Goal: Book appointment/travel/reservation

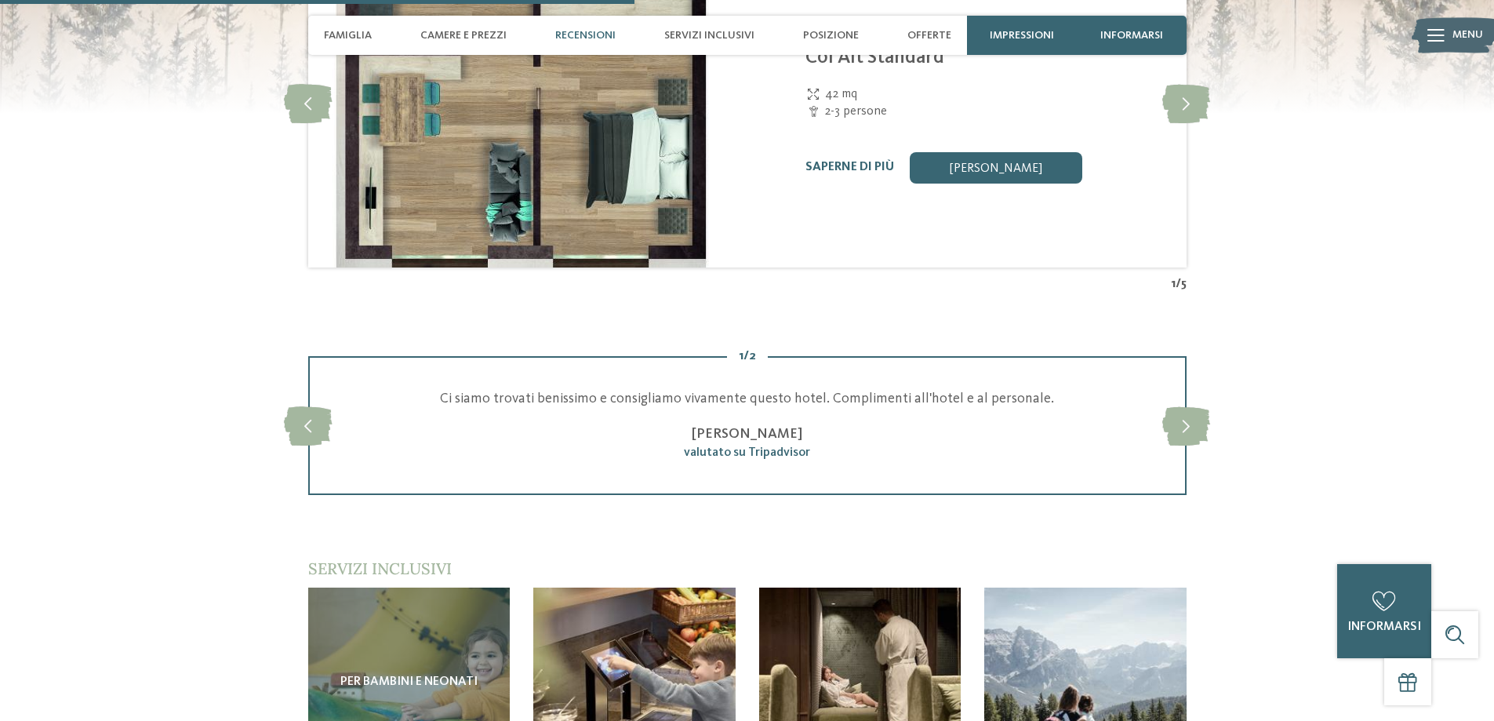
scroll to position [2353, 0]
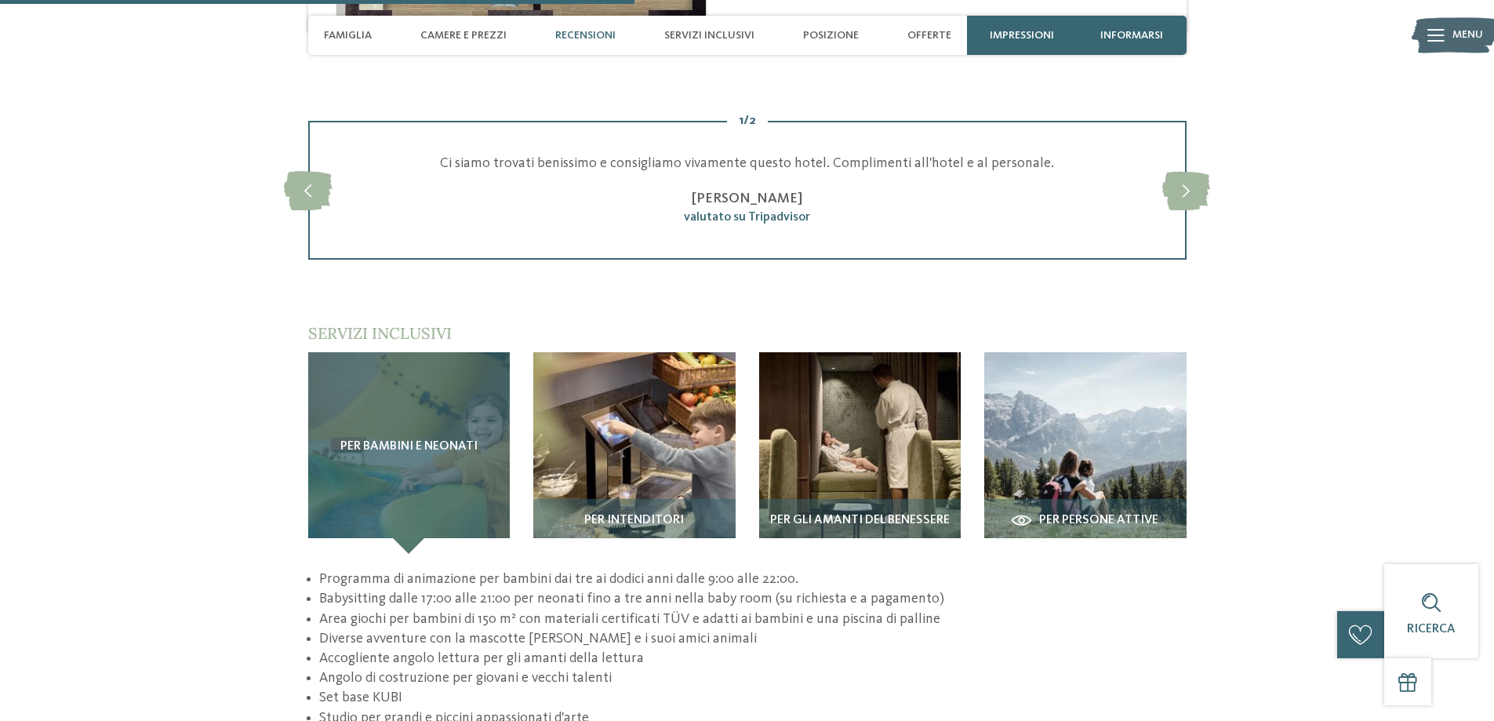
click at [408, 436] on div "Per bambini e neonati" at bounding box center [409, 453] width 202 height 202
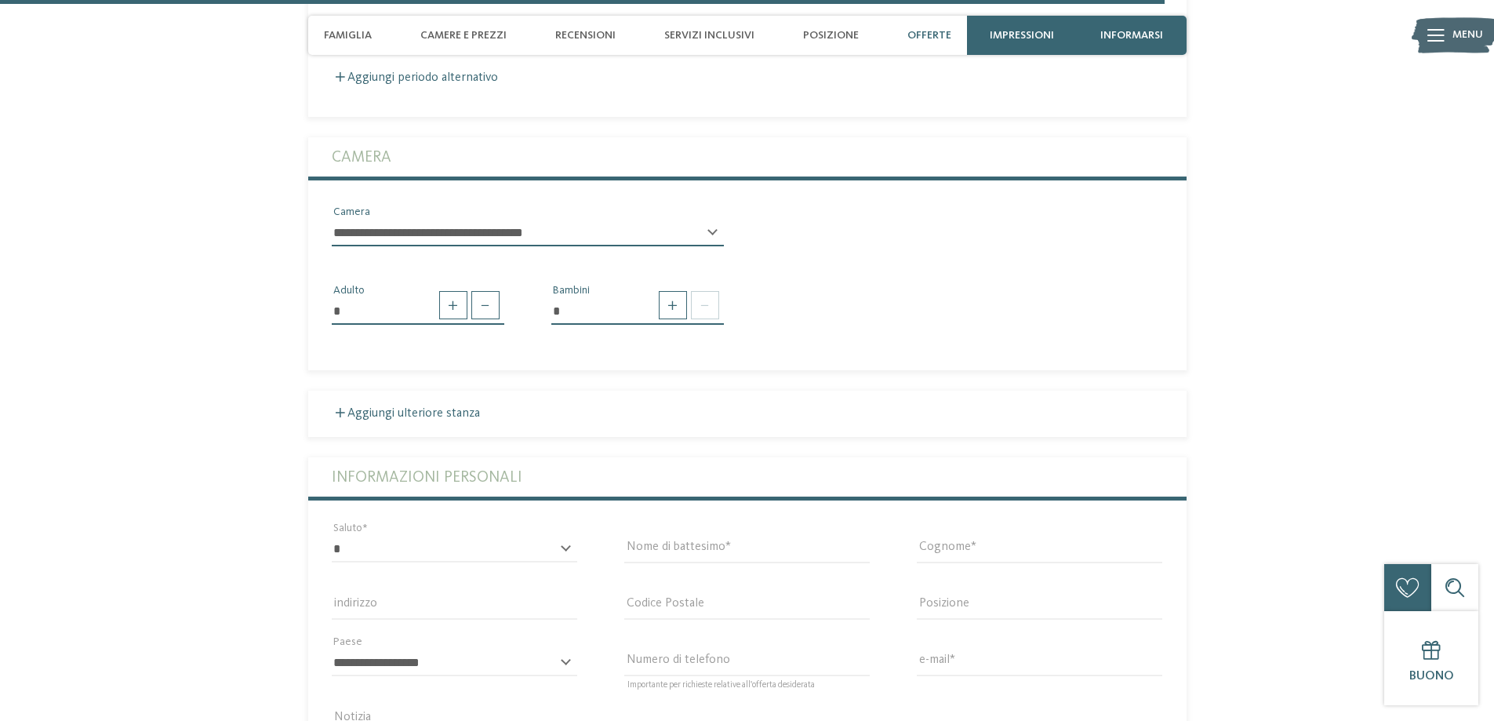
scroll to position [4079, 0]
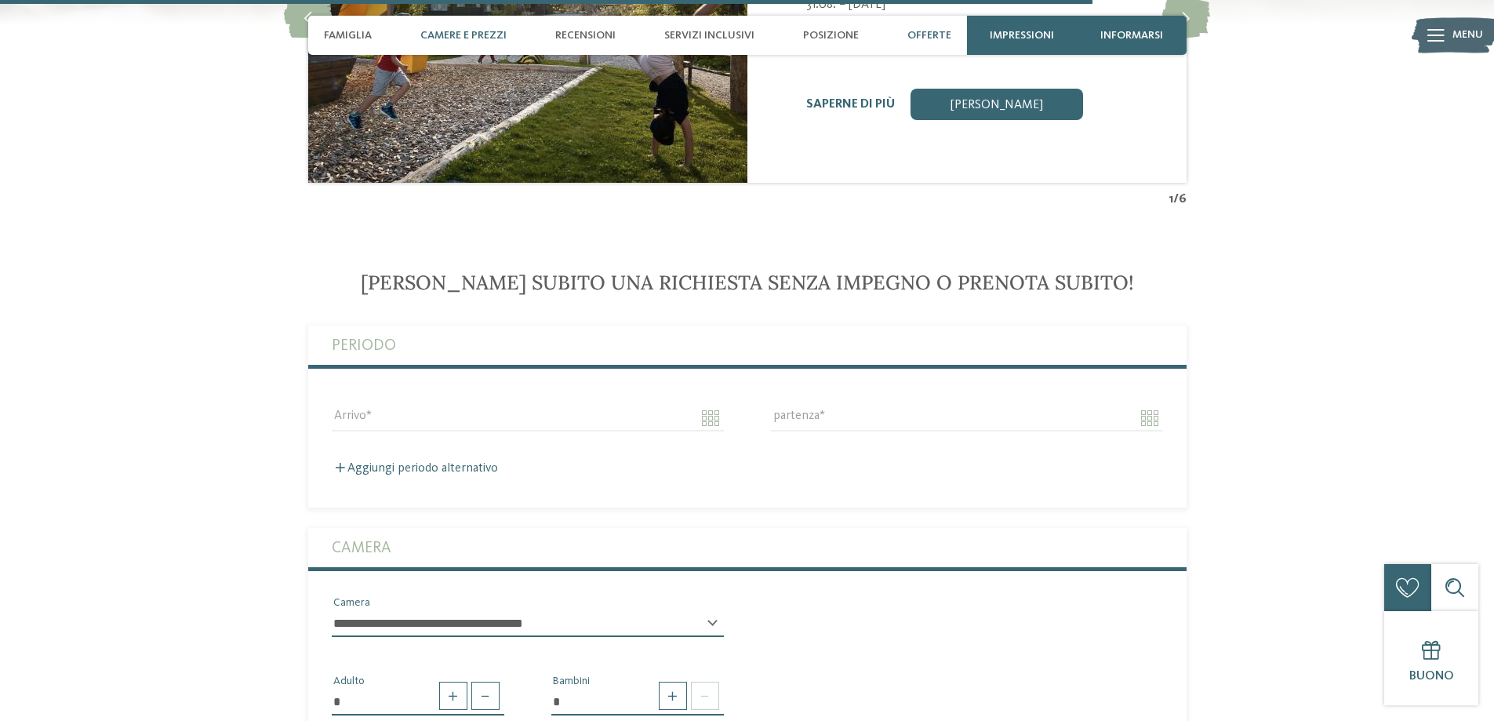
click at [466, 38] on font "Camere e prezzi" at bounding box center [463, 35] width 86 height 11
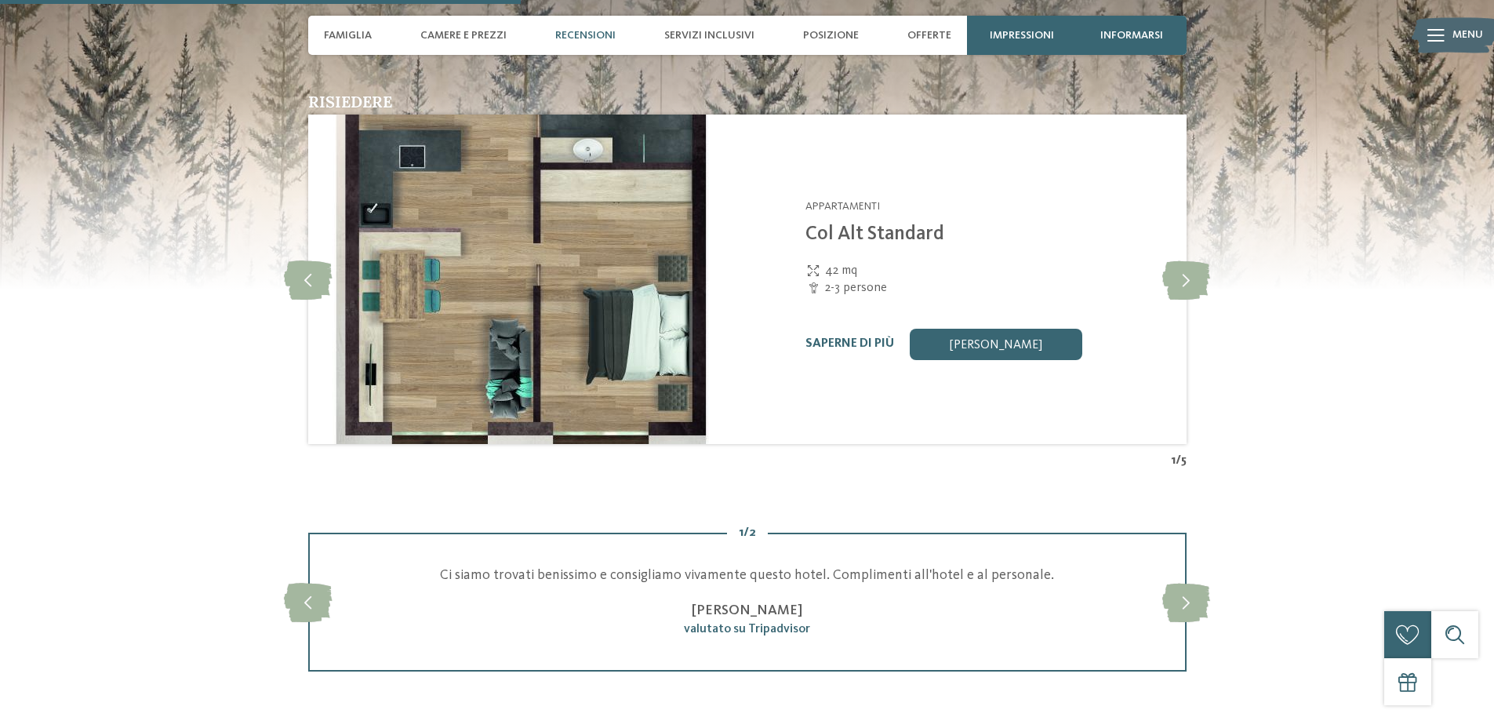
scroll to position [1944, 0]
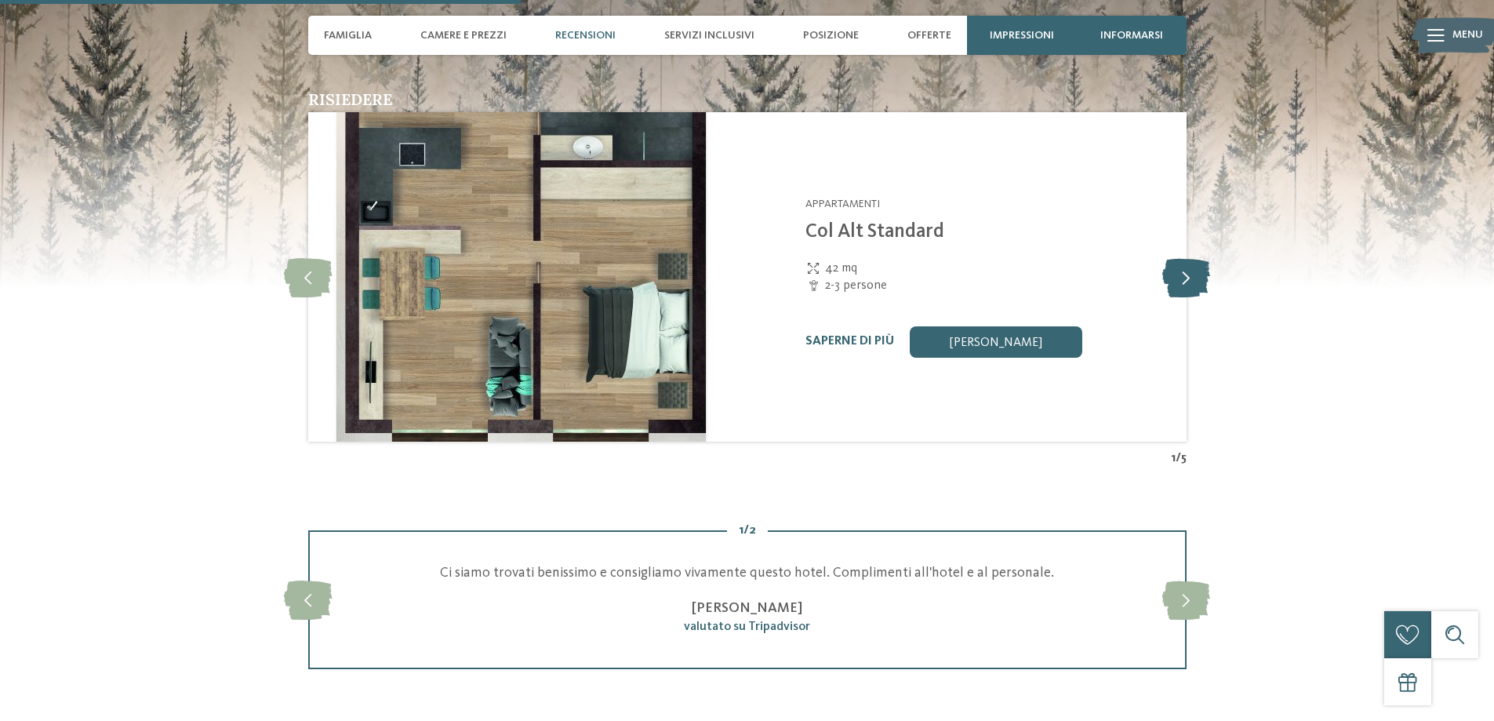
click at [1188, 257] on icon at bounding box center [1186, 276] width 48 height 39
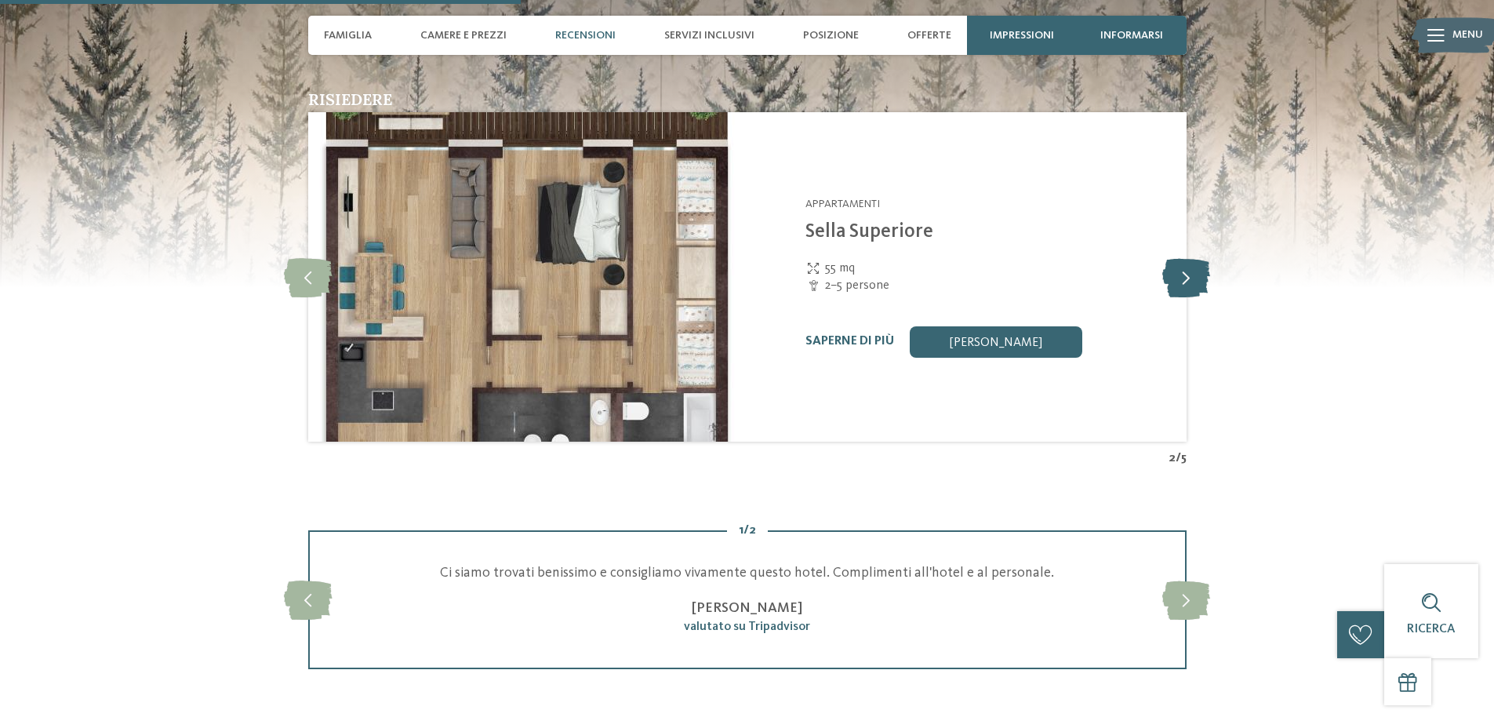
click at [1188, 257] on icon at bounding box center [1186, 276] width 48 height 39
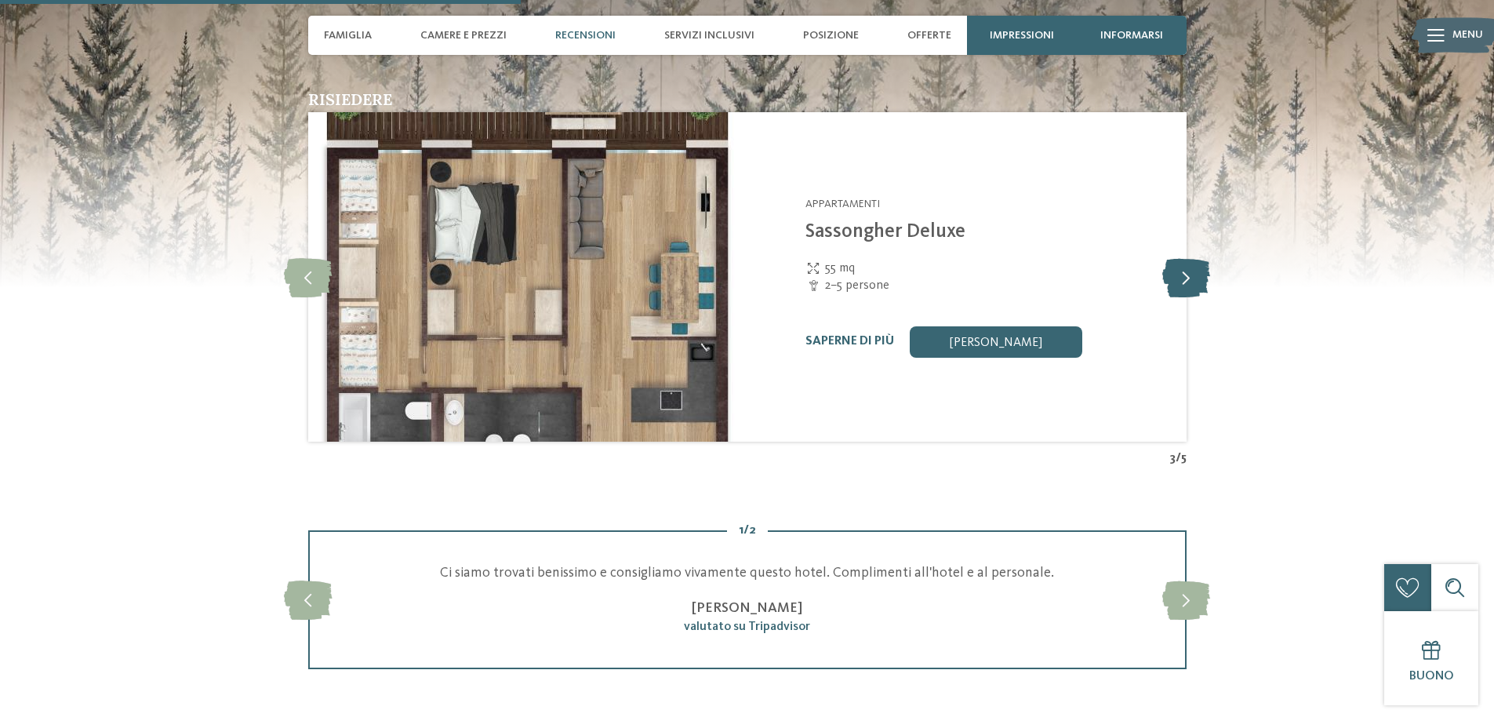
click at [1188, 257] on icon at bounding box center [1186, 276] width 48 height 39
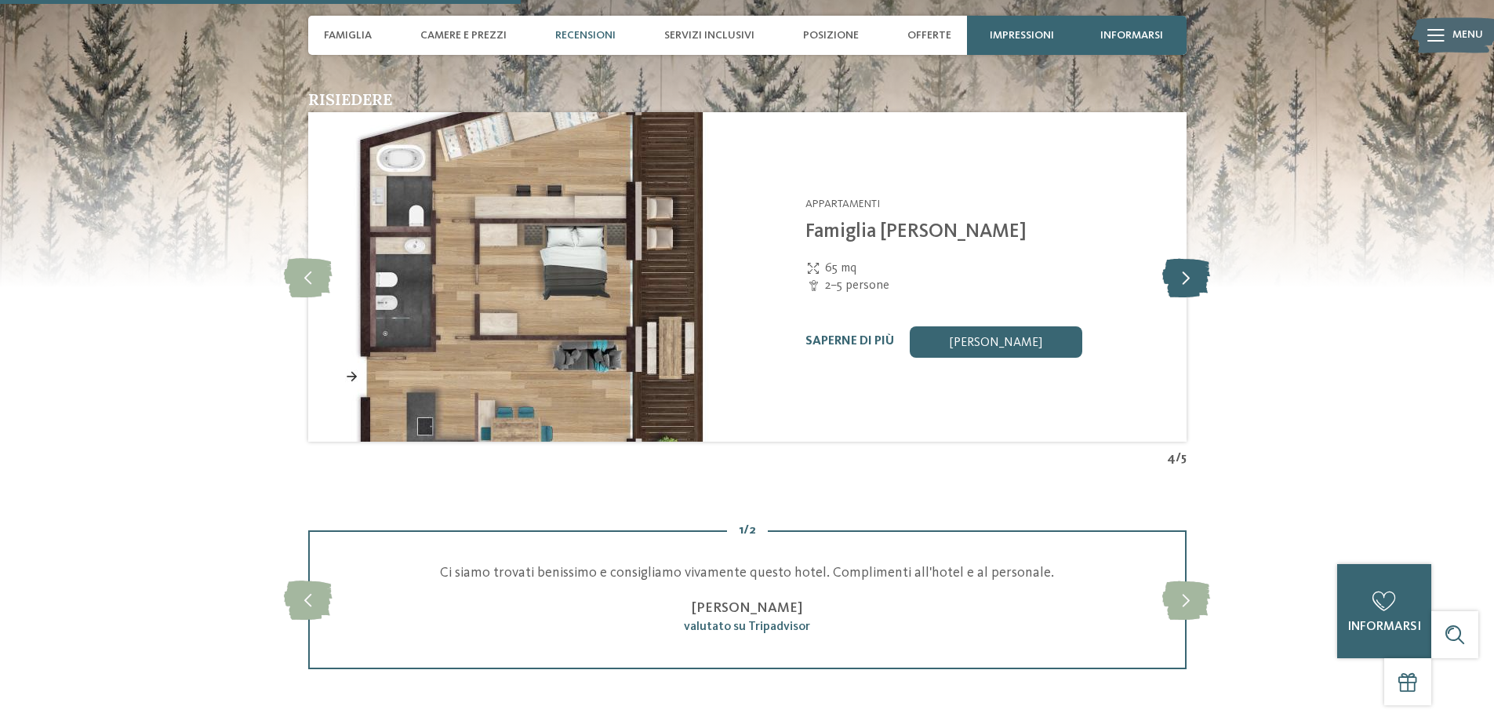
click at [1188, 257] on icon at bounding box center [1186, 276] width 48 height 39
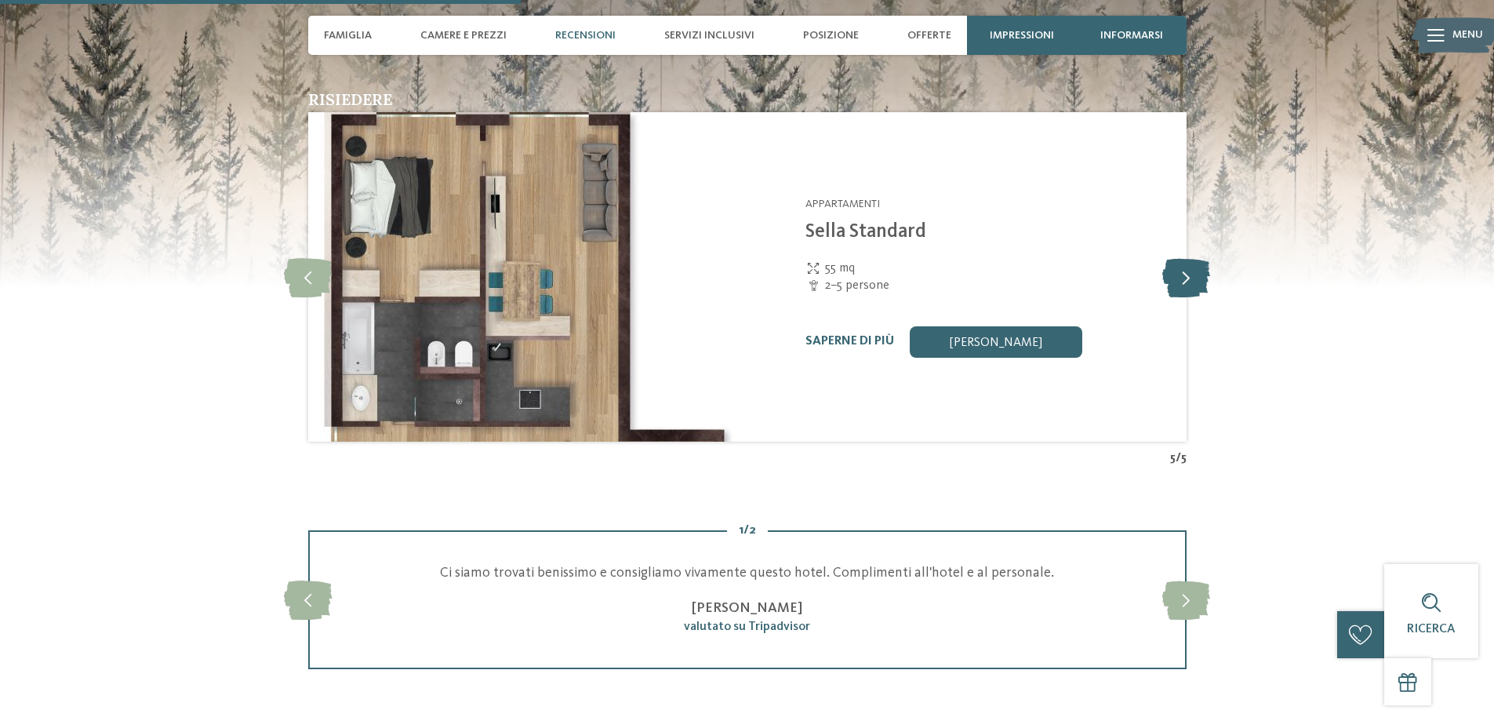
click at [1188, 257] on icon at bounding box center [1186, 276] width 48 height 39
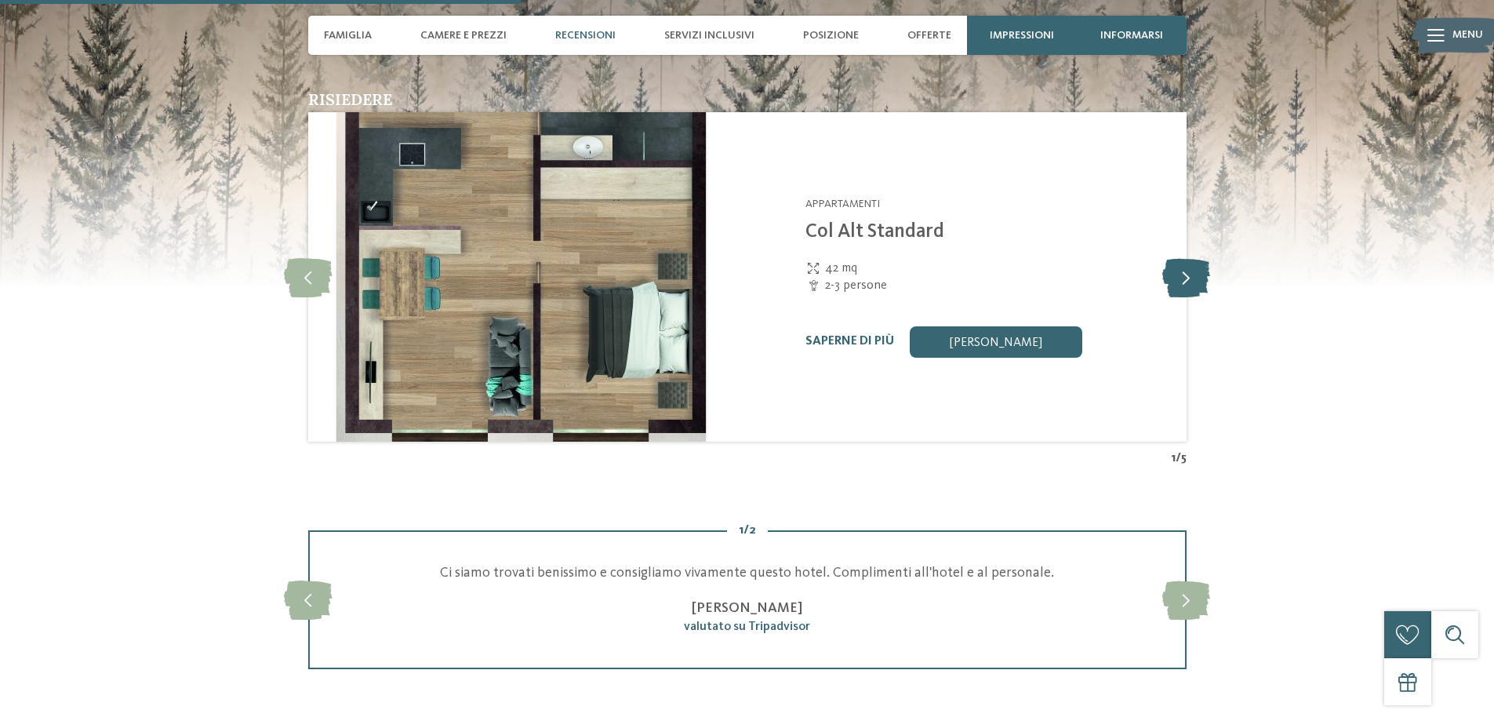
click at [1188, 257] on icon at bounding box center [1186, 276] width 48 height 39
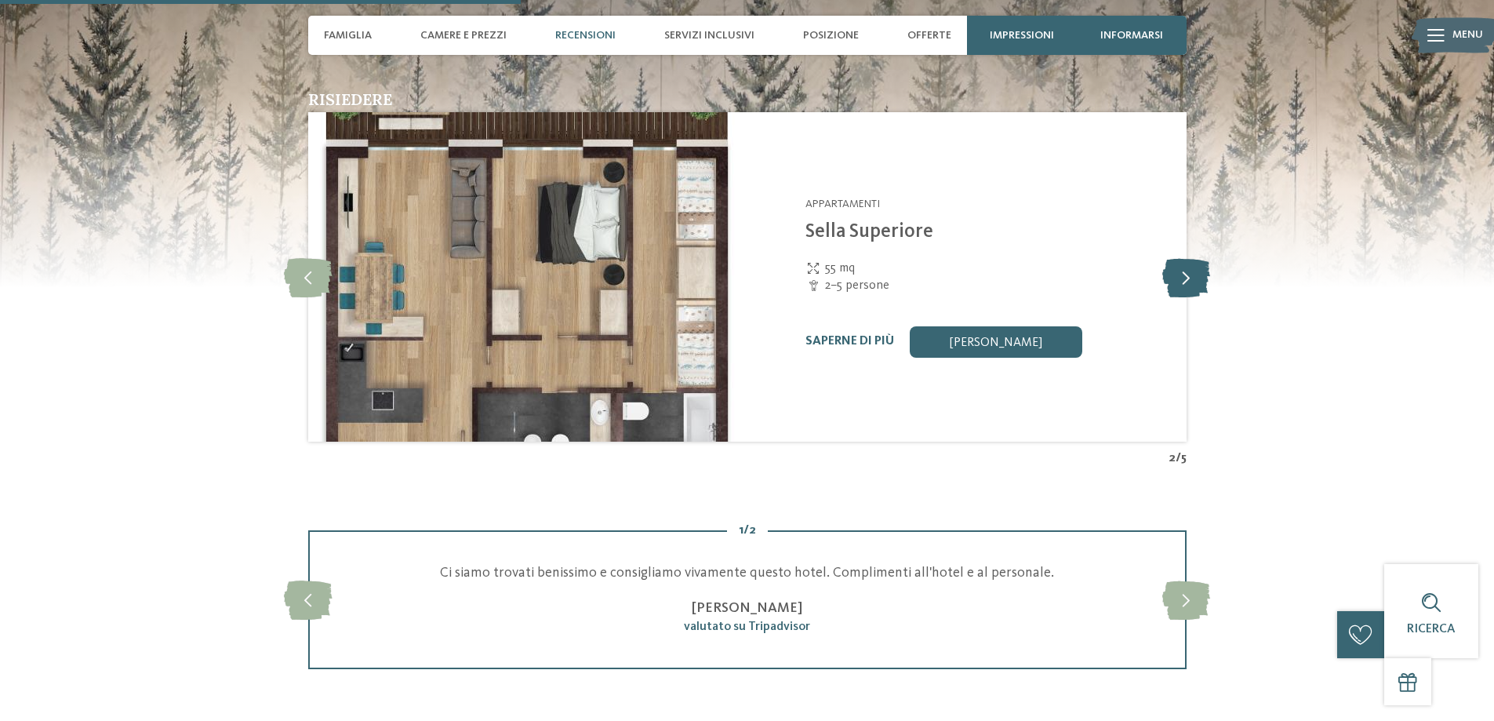
click at [1188, 257] on icon at bounding box center [1186, 276] width 48 height 39
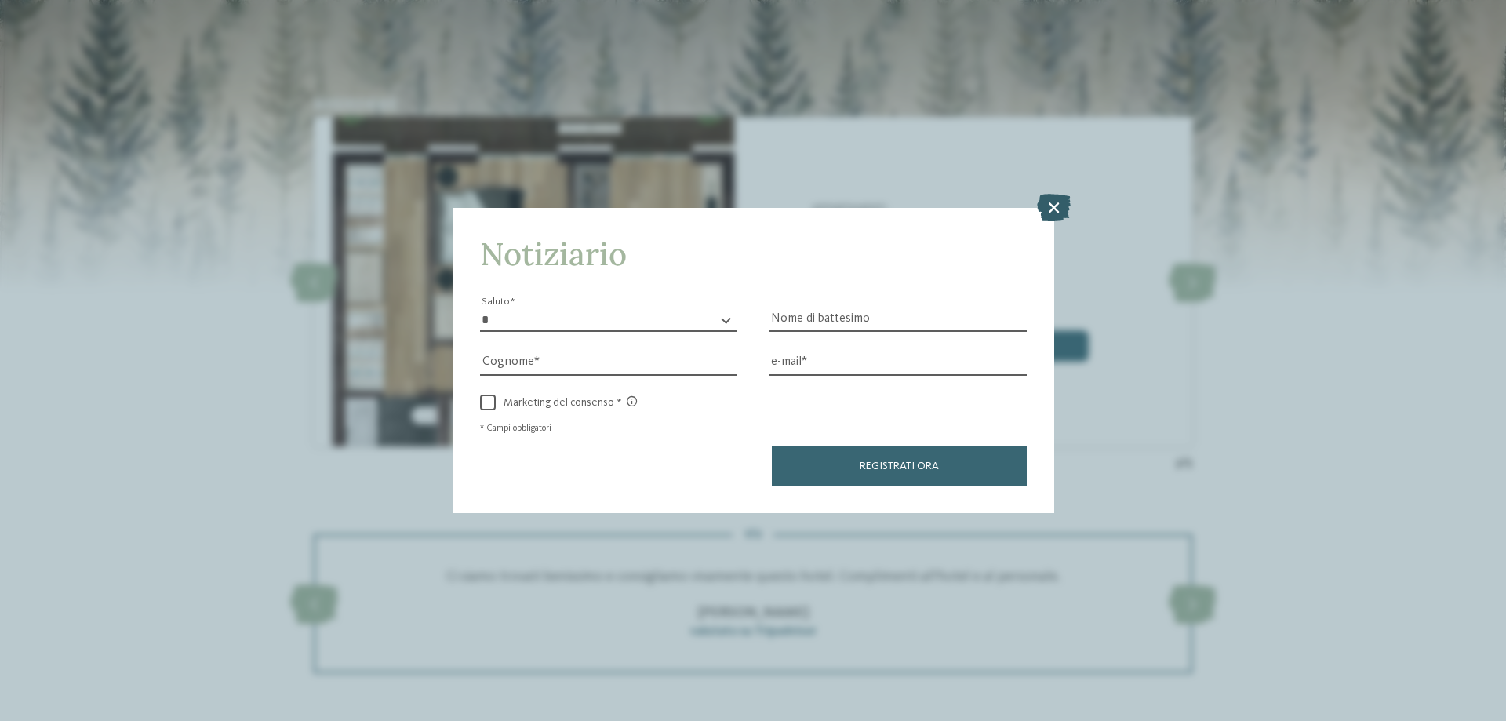
click at [1048, 209] on icon at bounding box center [1054, 207] width 34 height 27
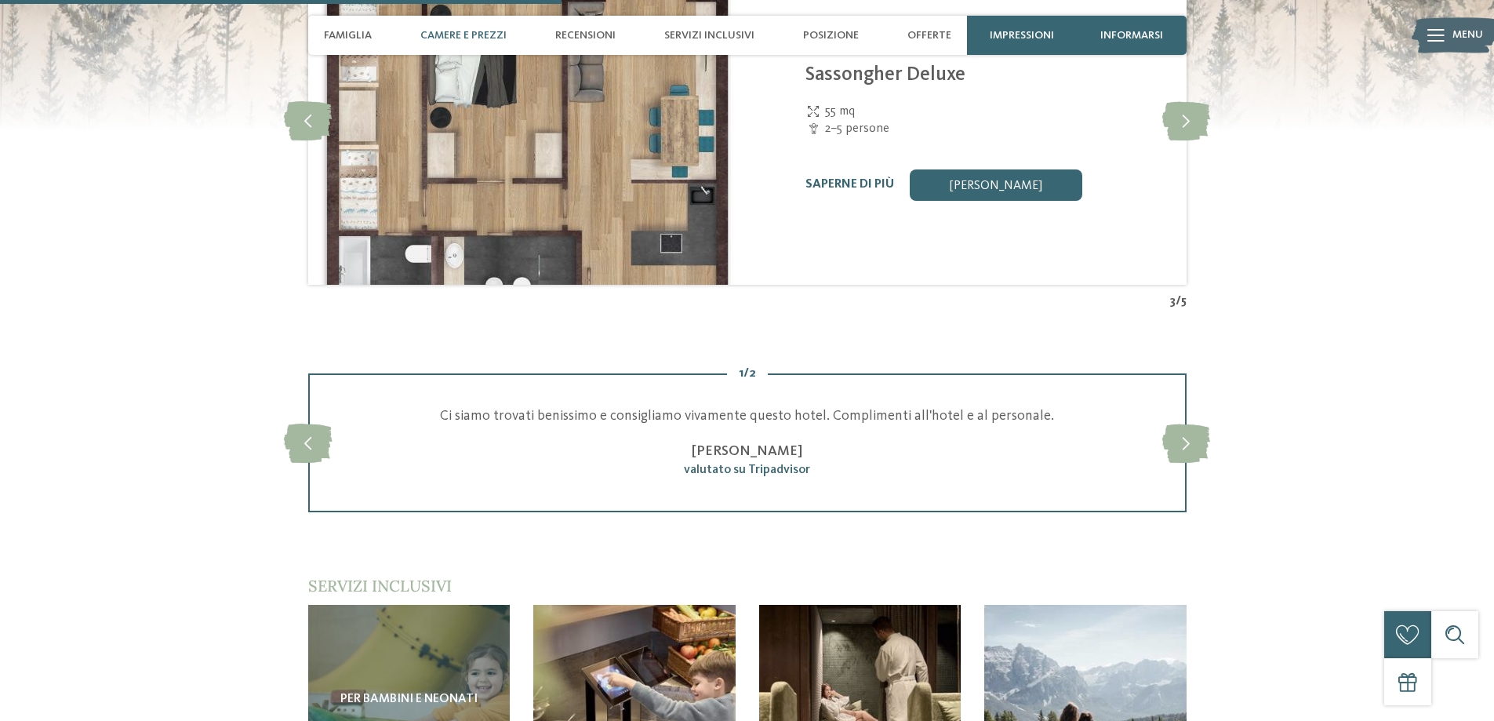
scroll to position [1865, 0]
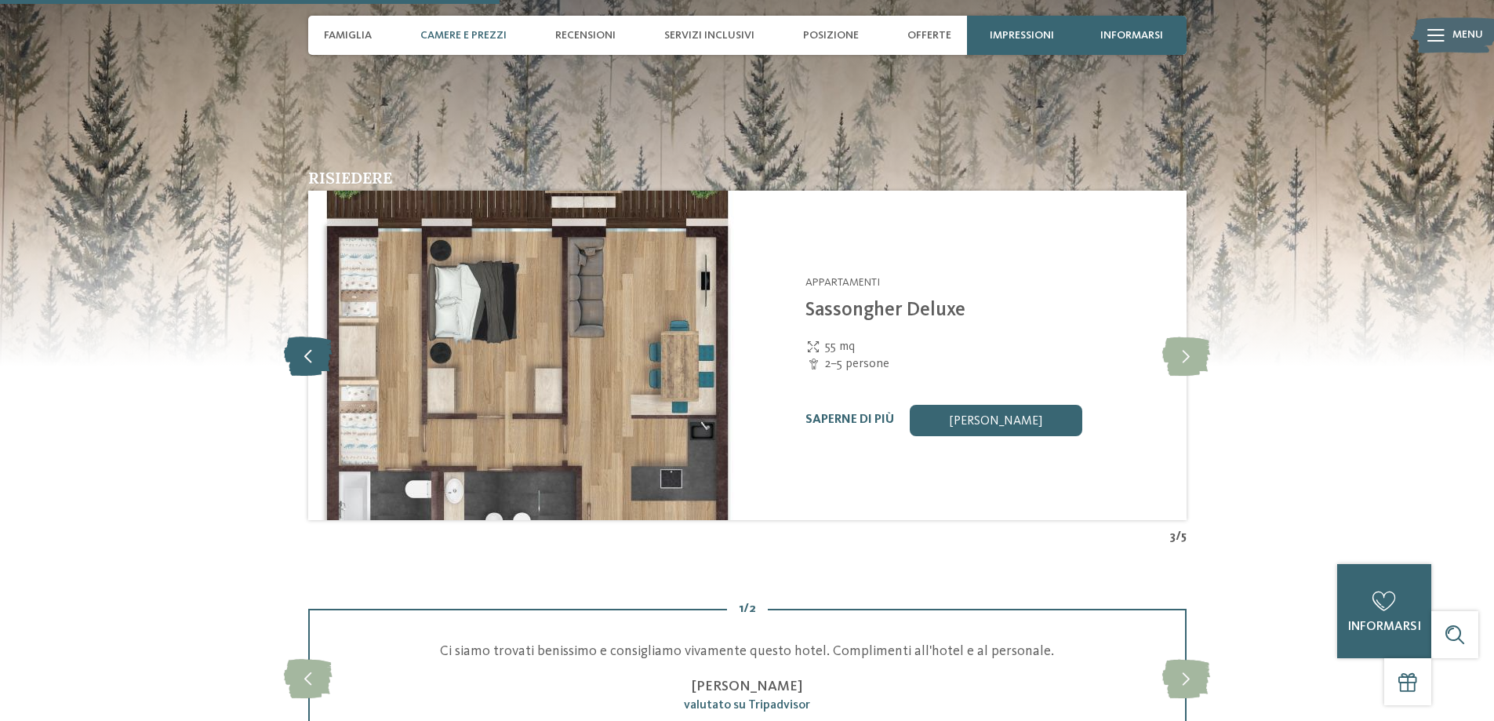
click at [293, 336] on icon at bounding box center [308, 355] width 48 height 39
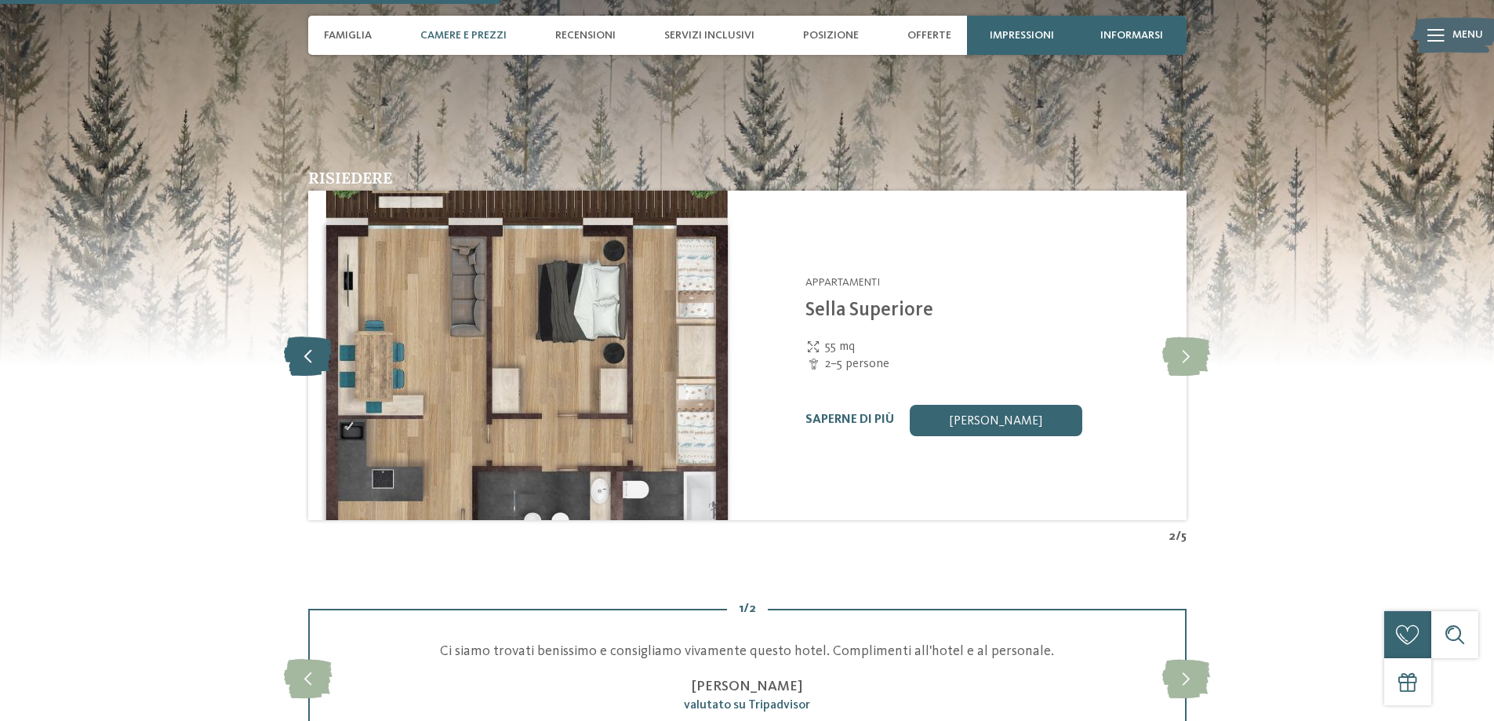
click at [293, 336] on icon at bounding box center [308, 355] width 48 height 39
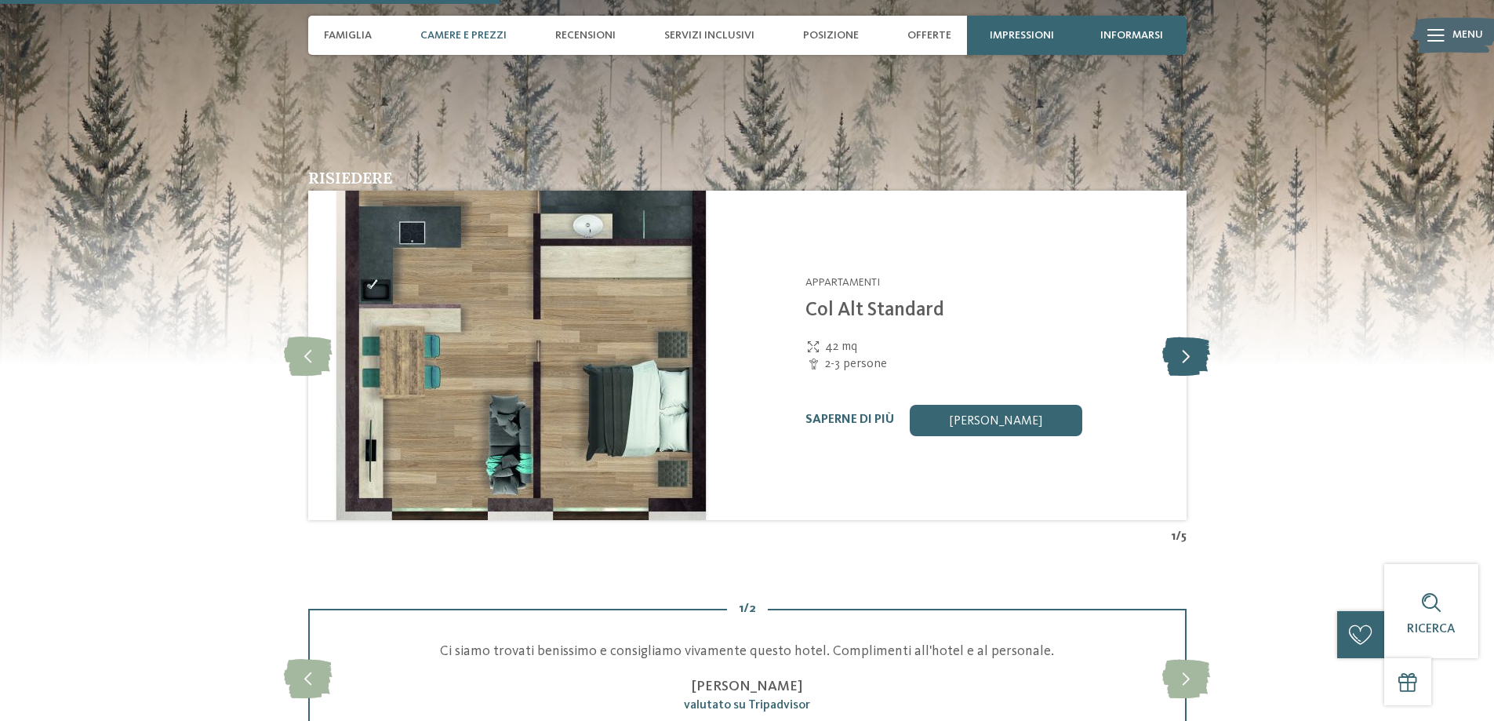
click at [1188, 336] on icon at bounding box center [1186, 355] width 48 height 39
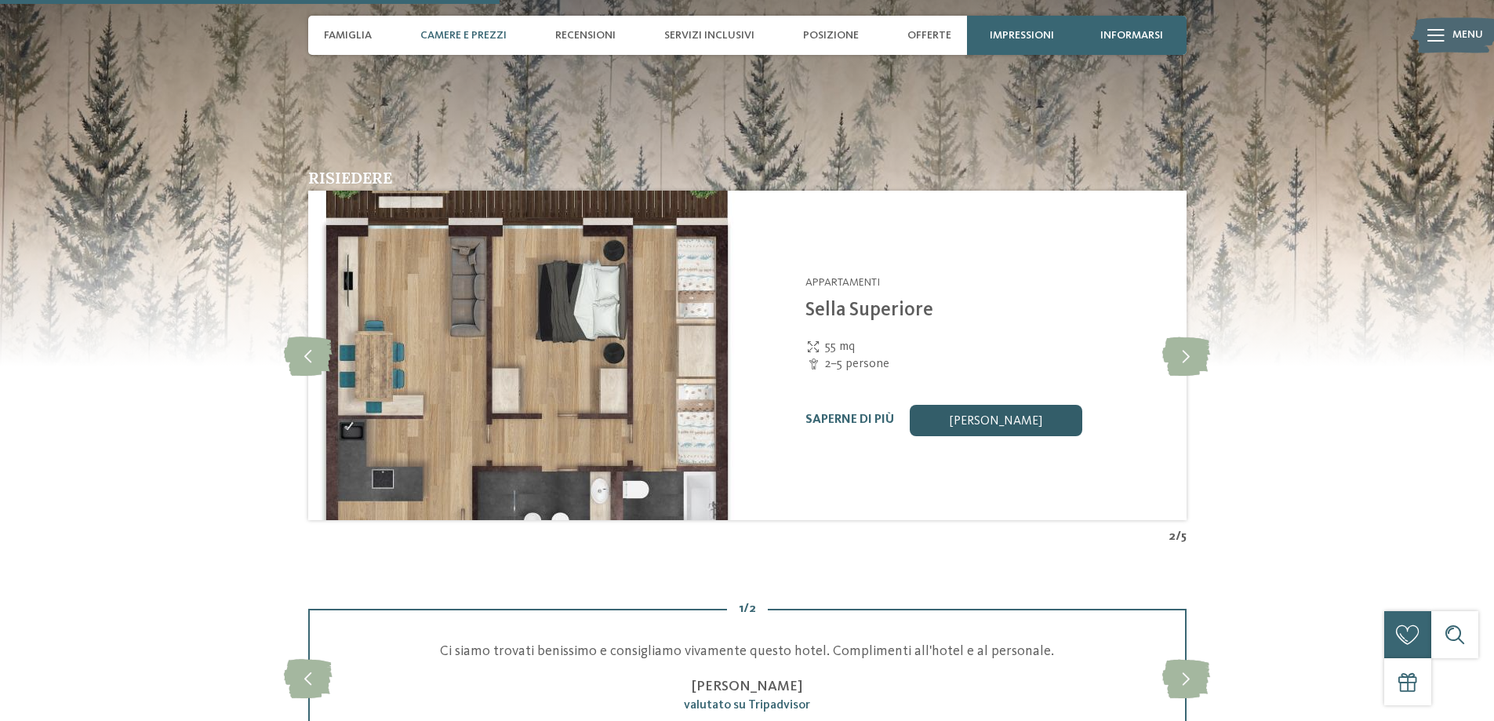
click at [995, 415] on font "[PERSON_NAME]" at bounding box center [996, 421] width 93 height 13
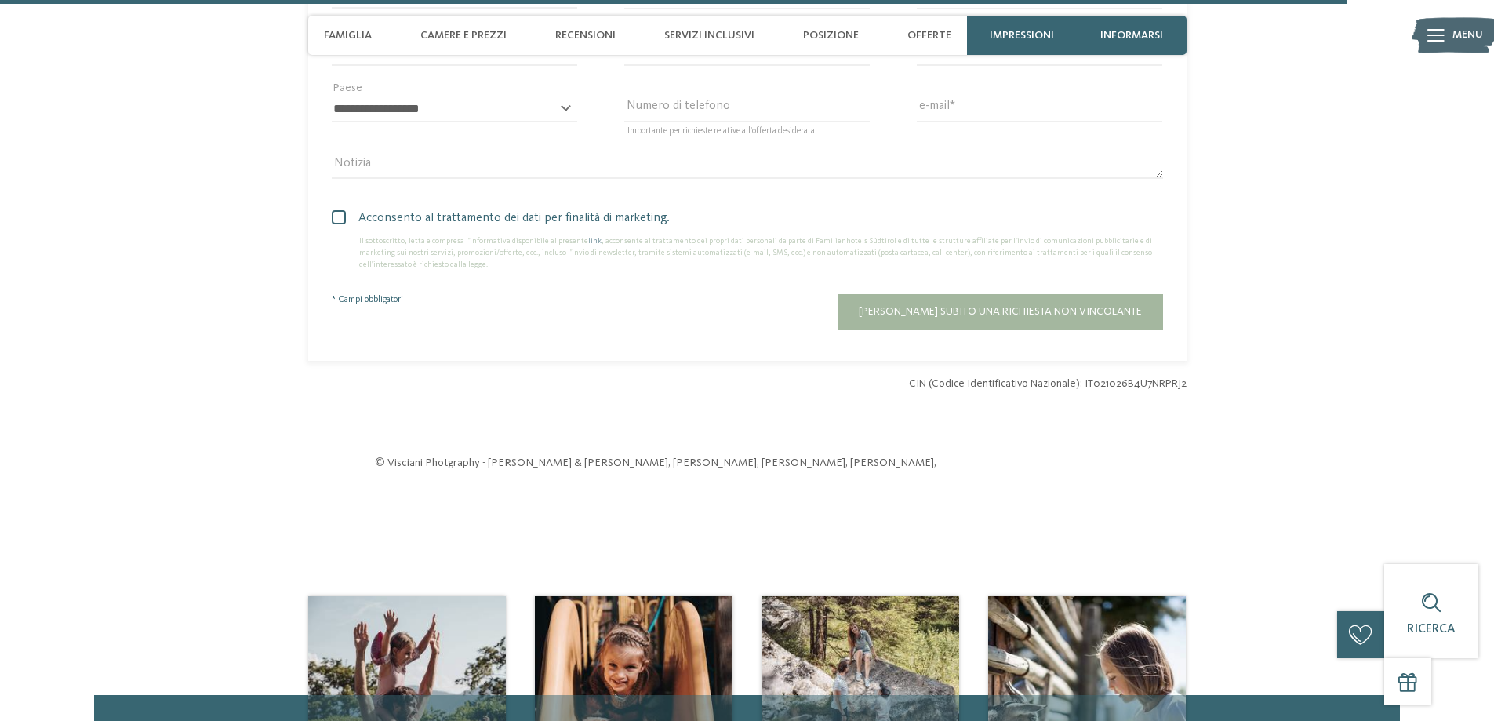
scroll to position [5230, 0]
